Goal: Check status: Check status

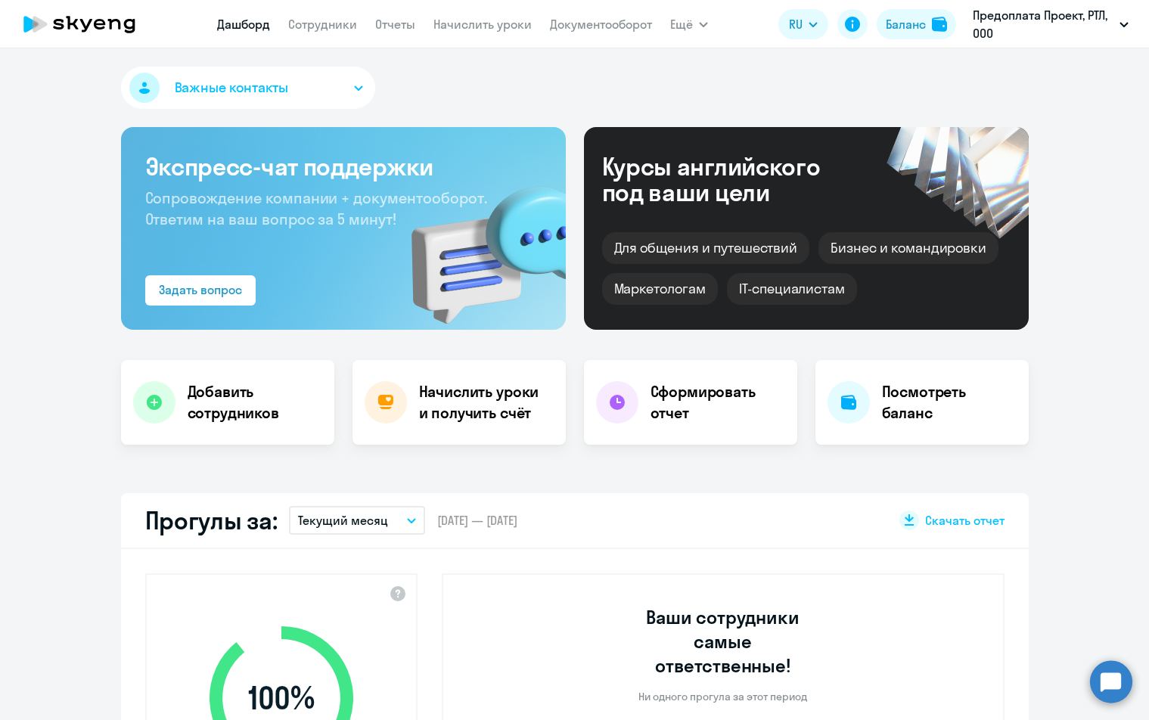
select select "30"
click at [922, 397] on h4 "Посмотреть баланс" at bounding box center [949, 402] width 135 height 42
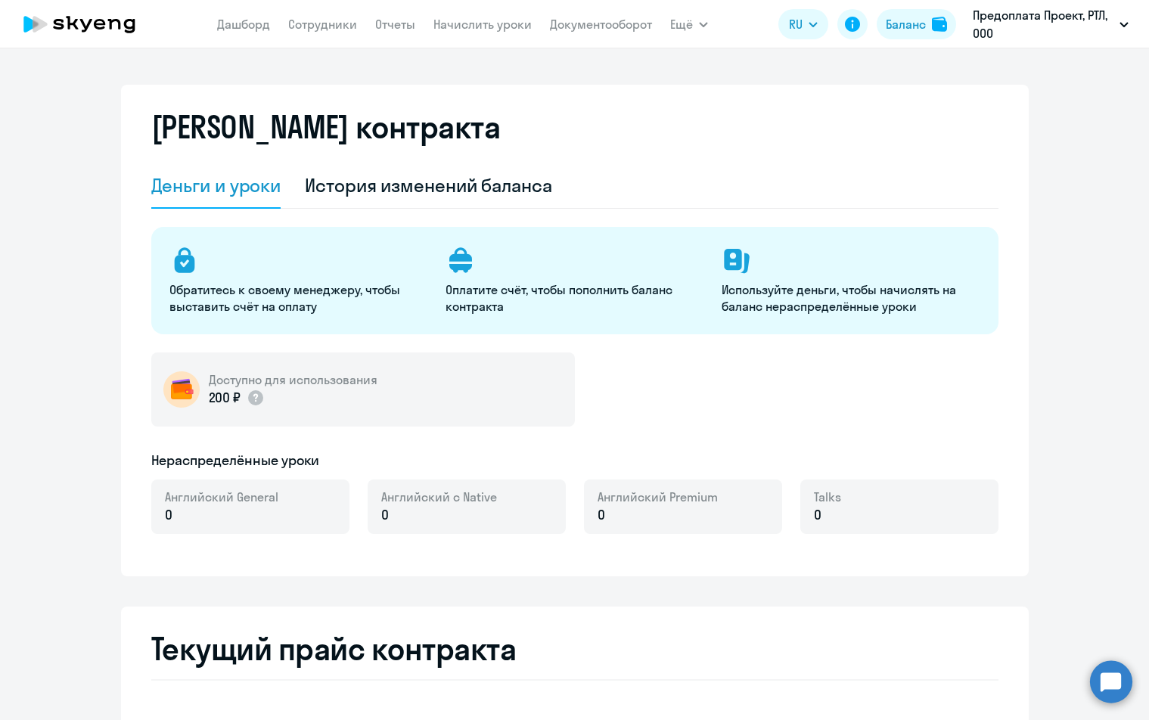
select select "english_adult_not_native_speaker"
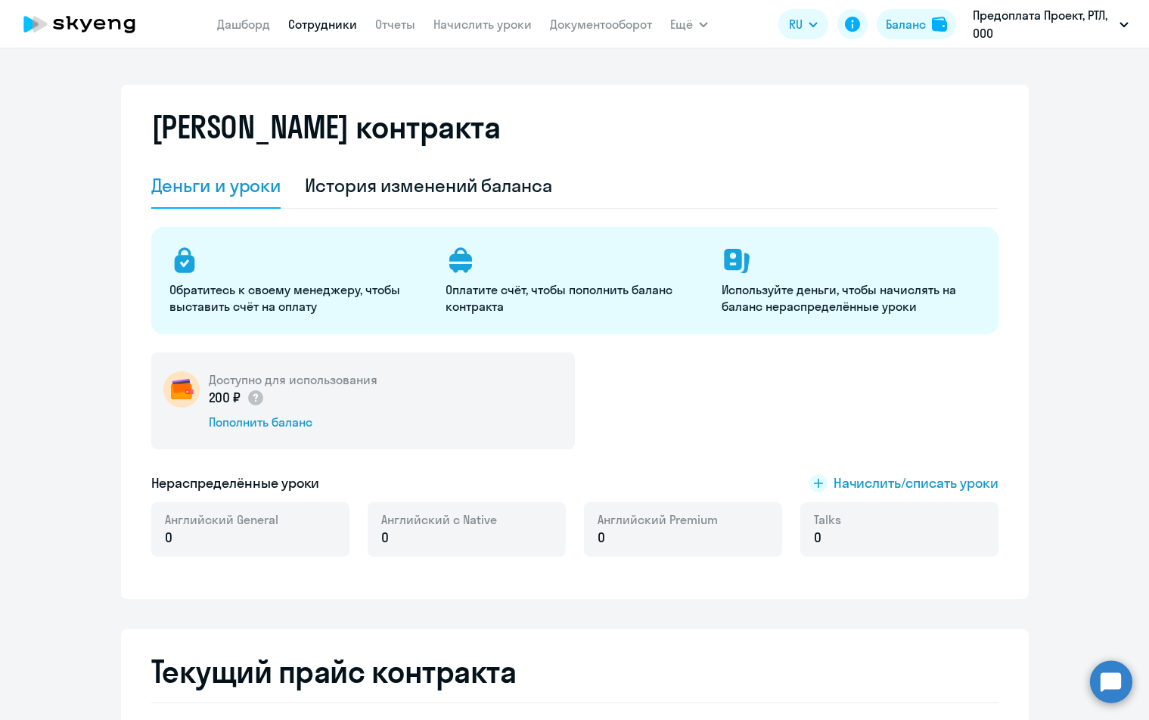
click at [325, 31] on link "Сотрудники" at bounding box center [322, 24] width 69 height 15
select select "30"
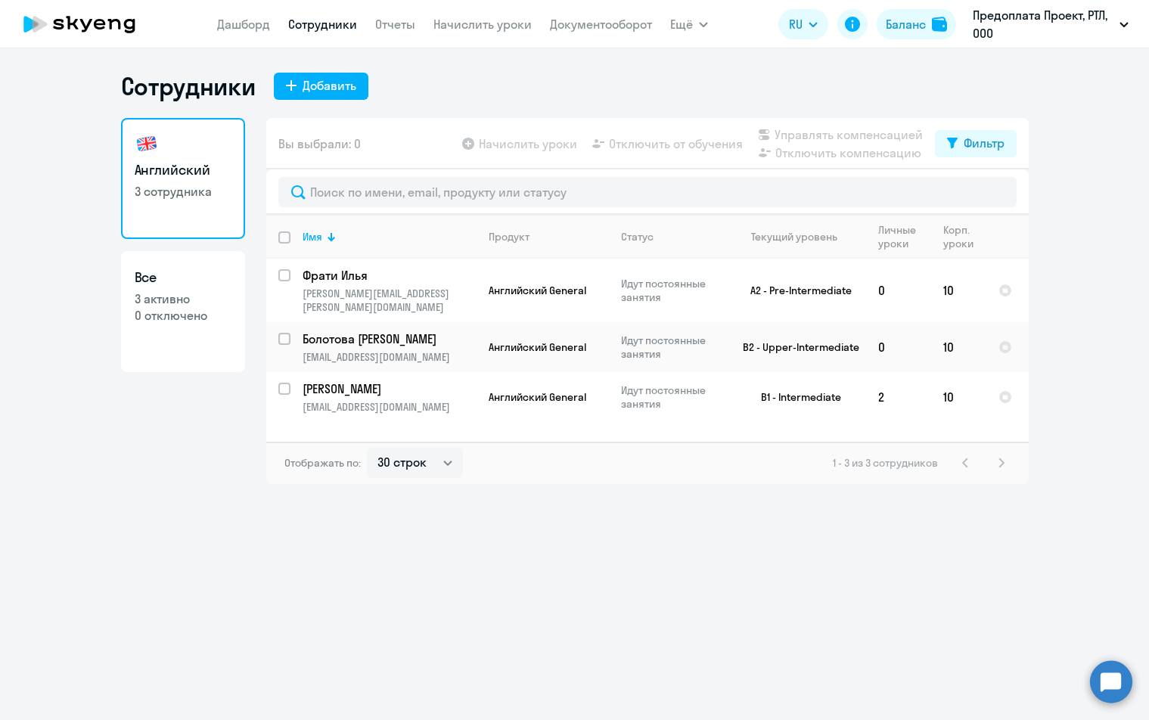
click at [174, 431] on div "Английский 3 сотрудника Все 3 активно 0 отключено" at bounding box center [183, 301] width 124 height 366
click at [1113, 202] on ng-component "Сотрудники Добавить Английский 3 сотрудника Все 3 активно 0 отключено Вы выбрал…" at bounding box center [574, 277] width 1149 height 413
click at [236, 29] on link "Дашборд" at bounding box center [243, 24] width 53 height 15
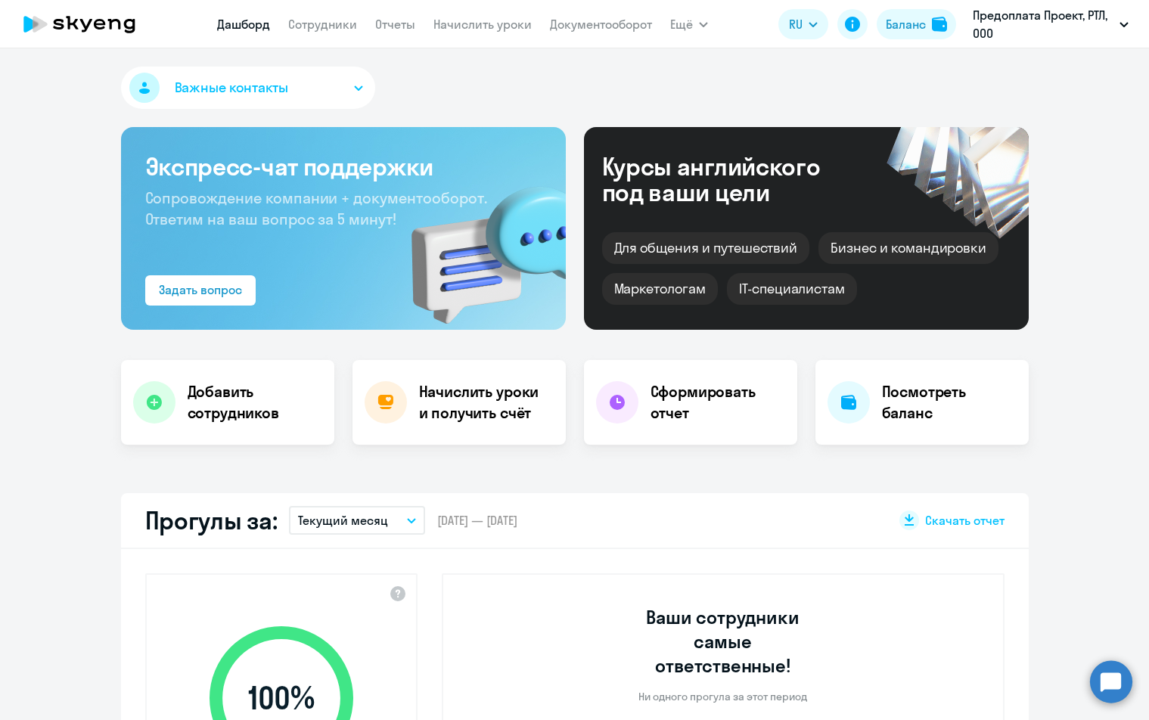
select select "30"
click at [906, 414] on h4 "Посмотреть баланс" at bounding box center [949, 402] width 135 height 42
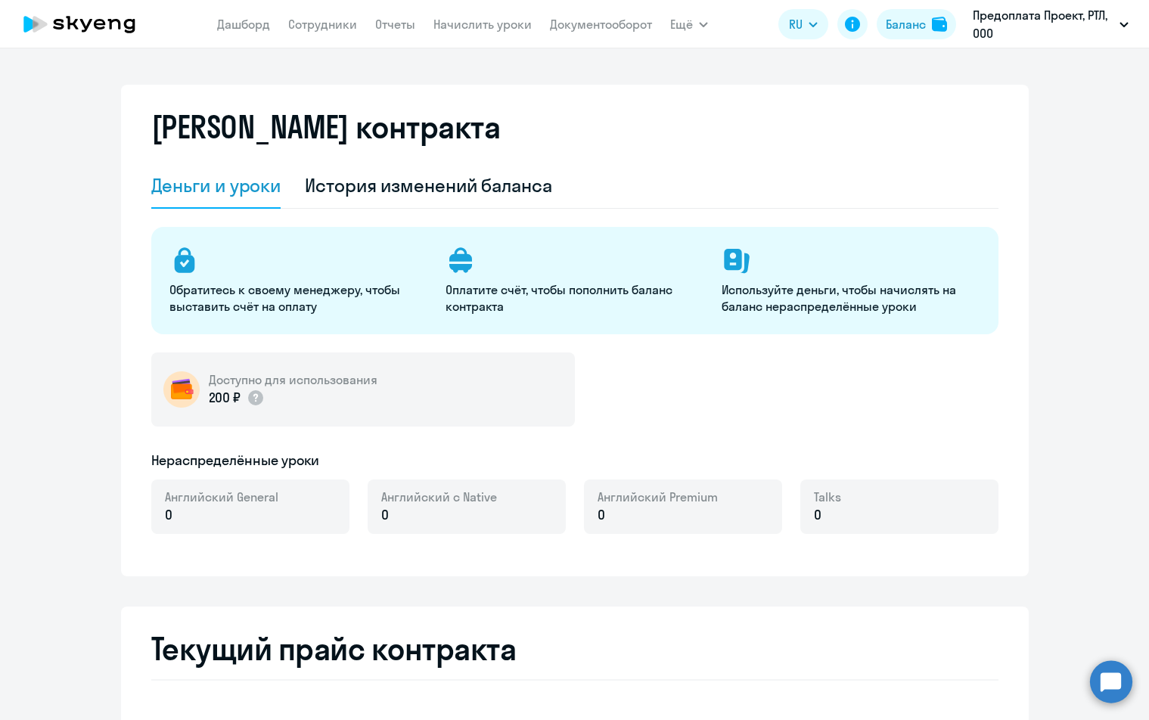
select select "english_adult_not_native_speaker"
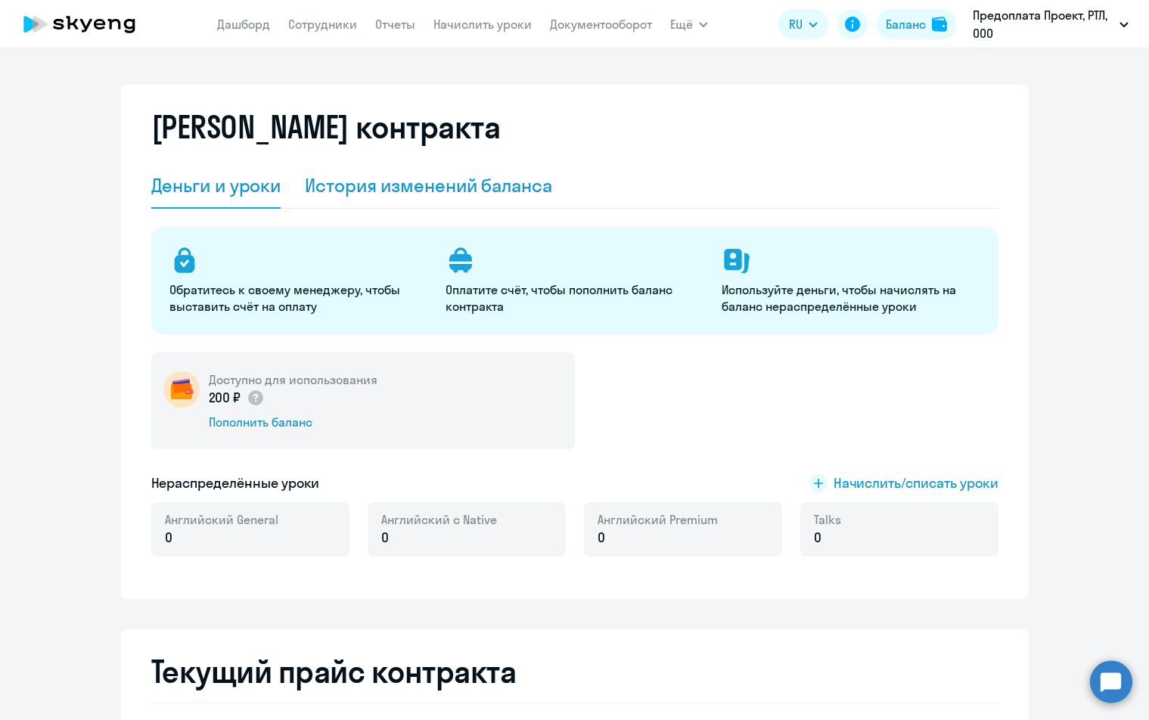
click at [390, 190] on div "История изменений баланса" at bounding box center [428, 185] width 247 height 24
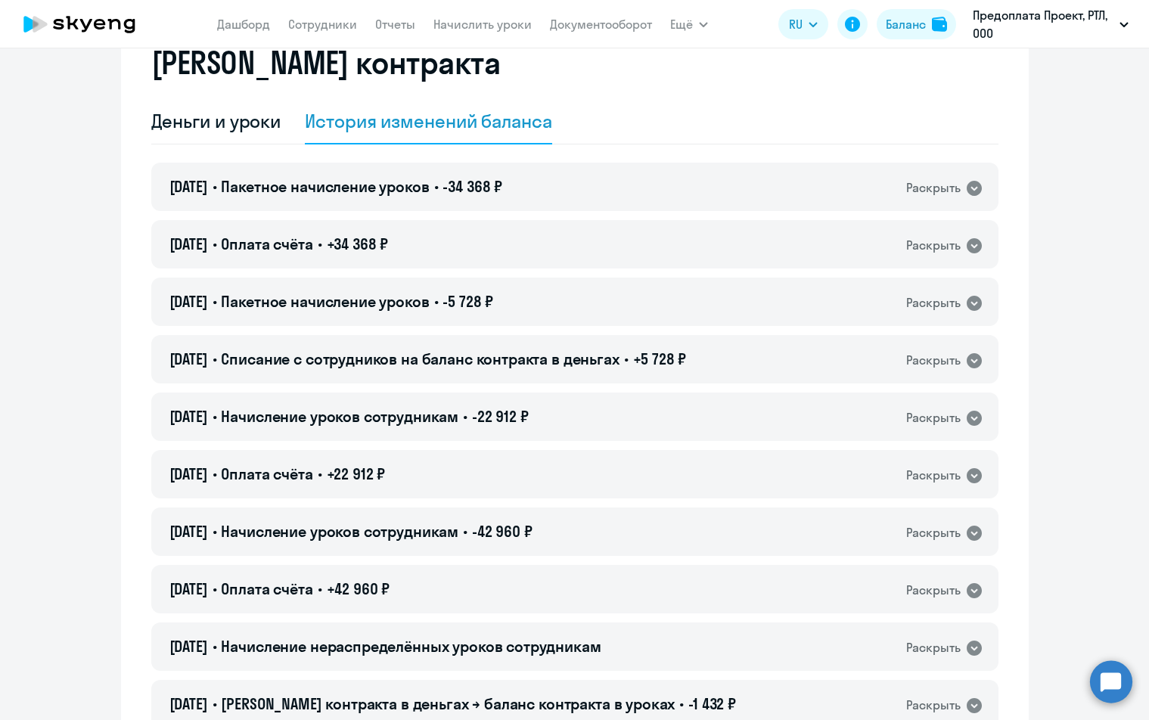
scroll to position [76, 0]
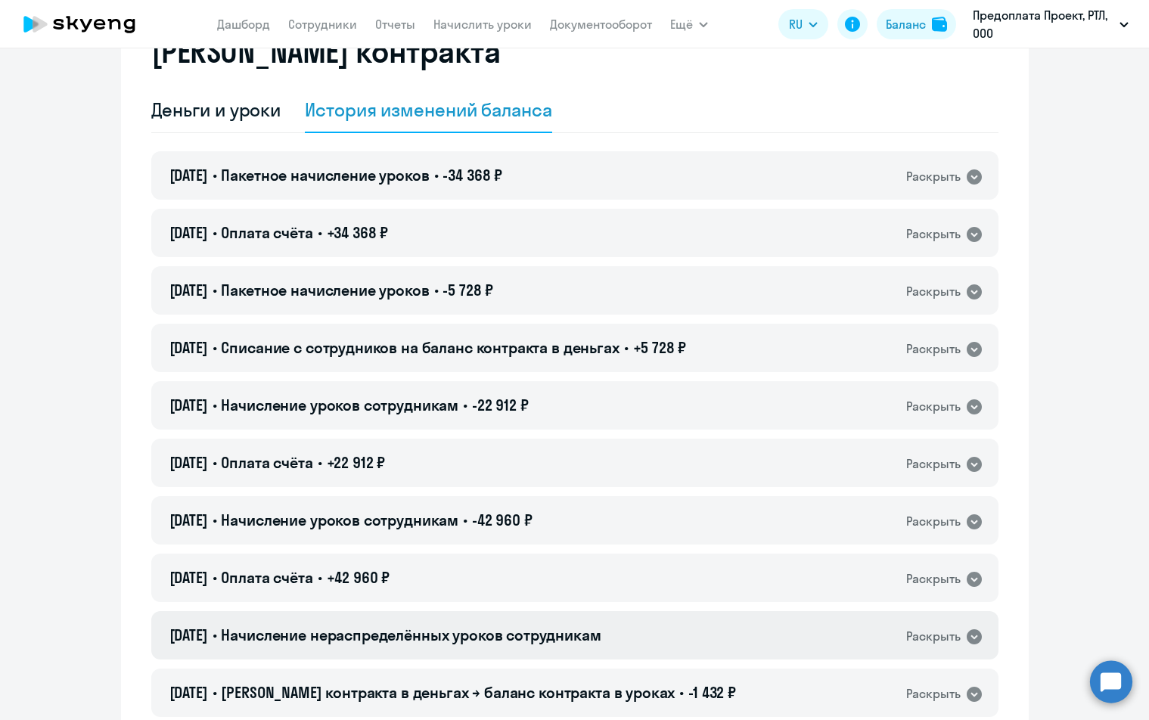
click at [966, 637] on icon at bounding box center [974, 637] width 18 height 18
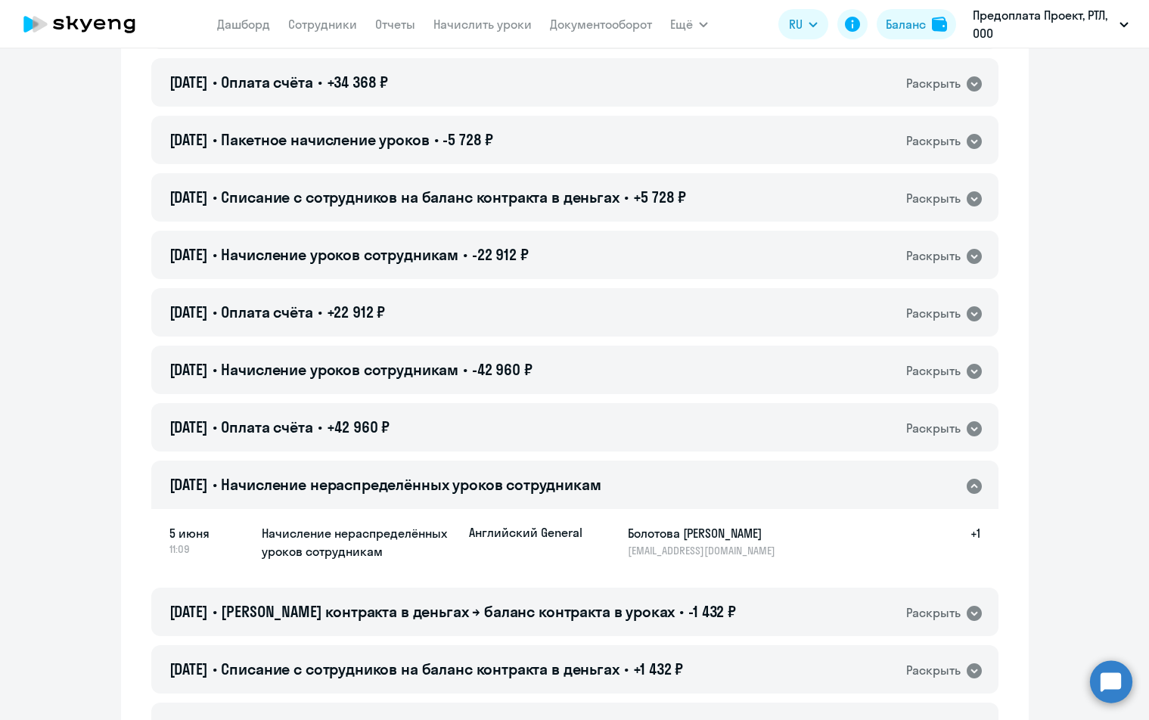
scroll to position [151, 0]
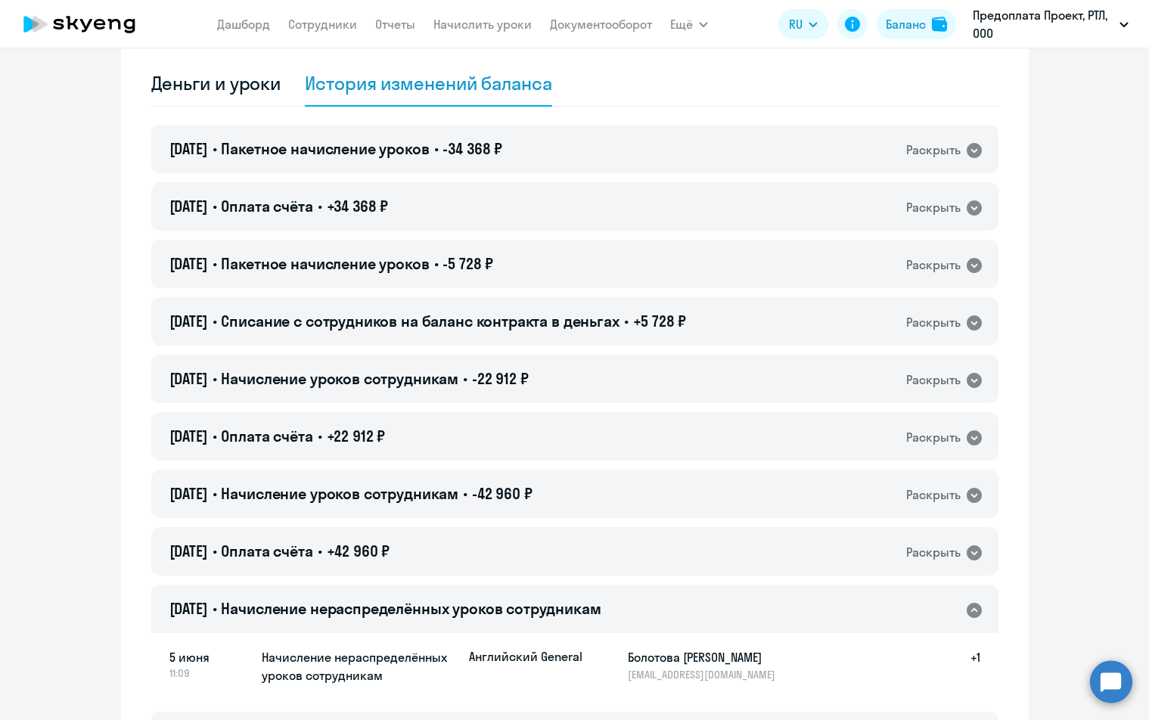
scroll to position [0, 0]
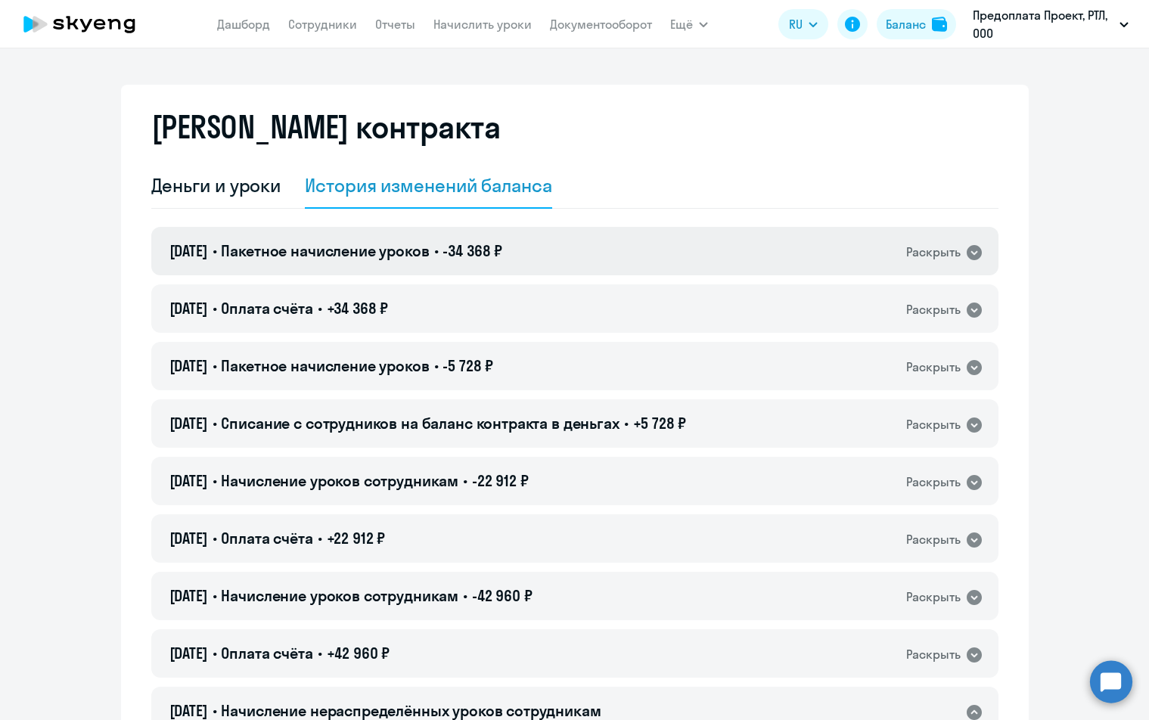
click at [970, 252] on icon at bounding box center [974, 253] width 18 height 18
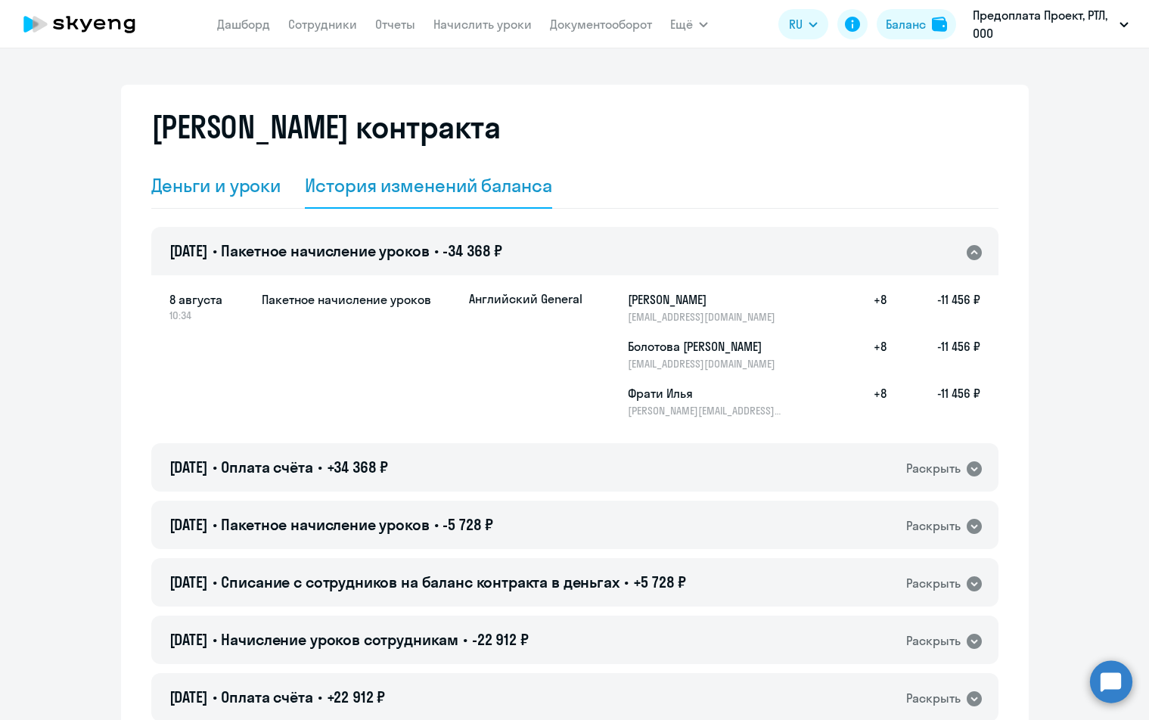
click at [174, 188] on div "Деньги и уроки" at bounding box center [216, 185] width 130 height 24
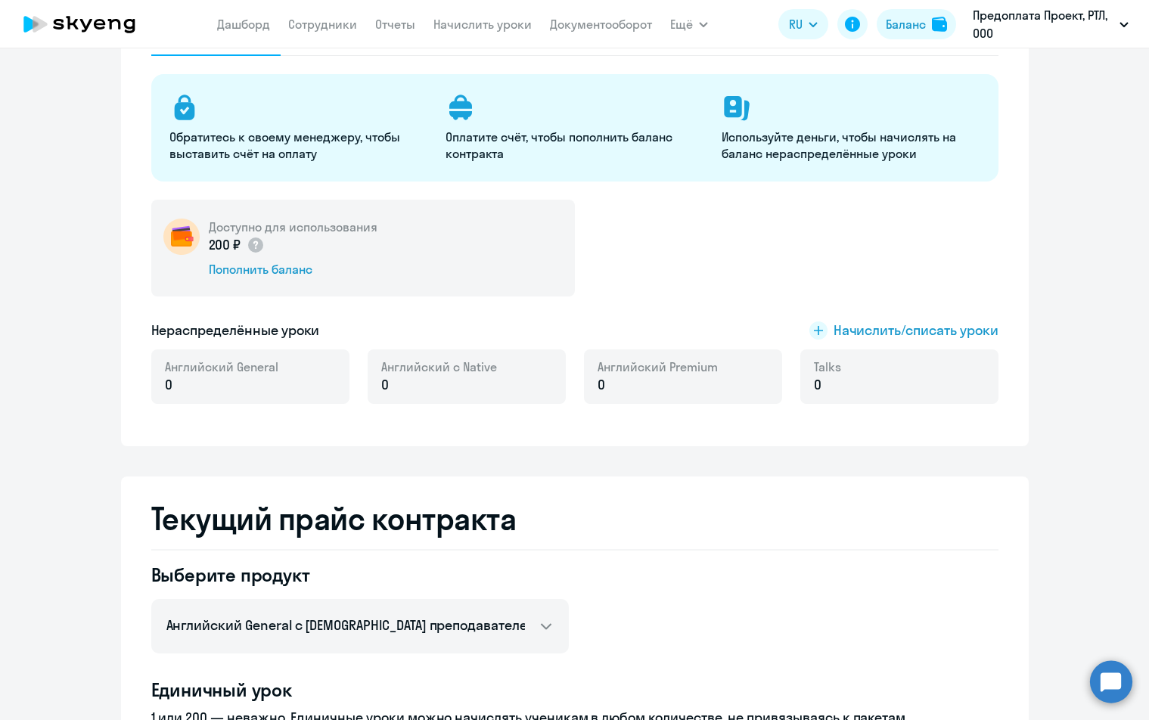
scroll to position [151, 0]
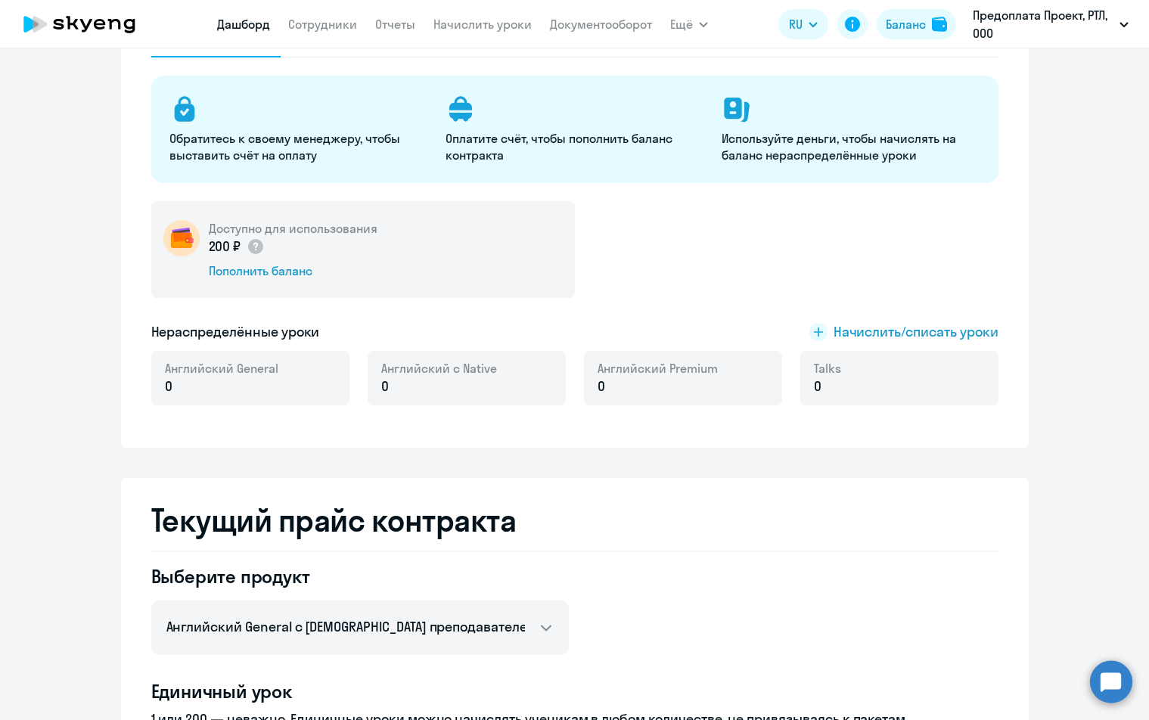
click at [254, 29] on link "Дашборд" at bounding box center [243, 24] width 53 height 15
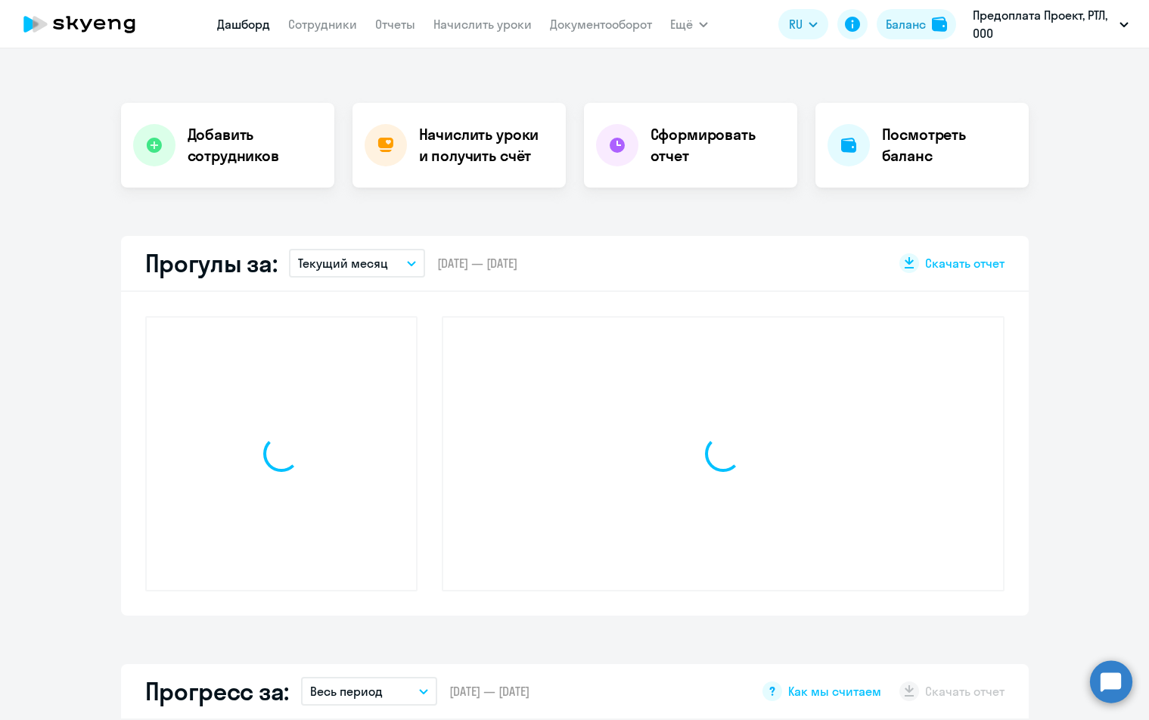
scroll to position [257, 0]
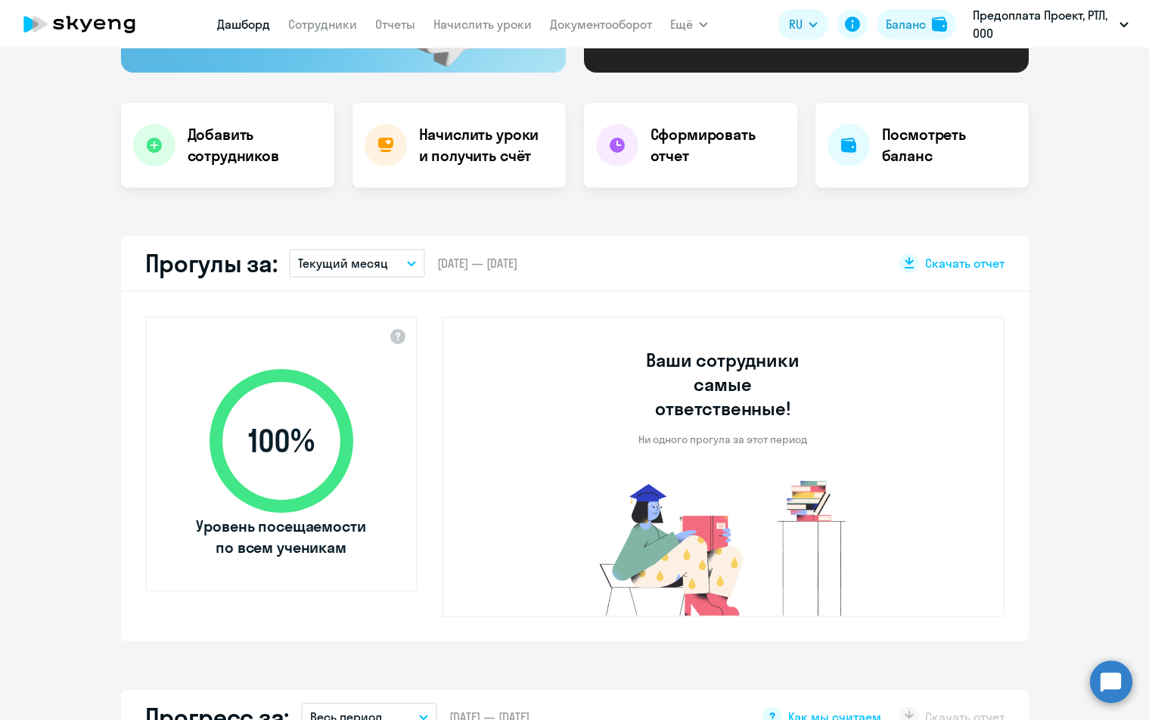
select select "30"
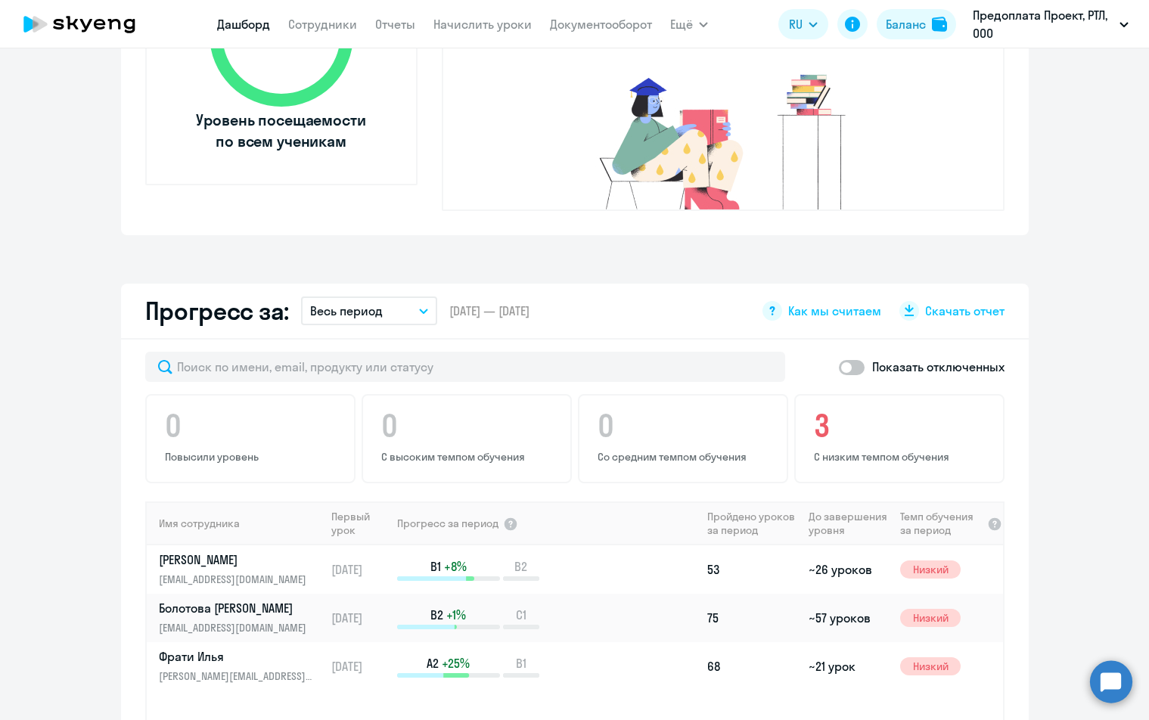
scroll to position [711, 0]
